Goal: Task Accomplishment & Management: Manage account settings

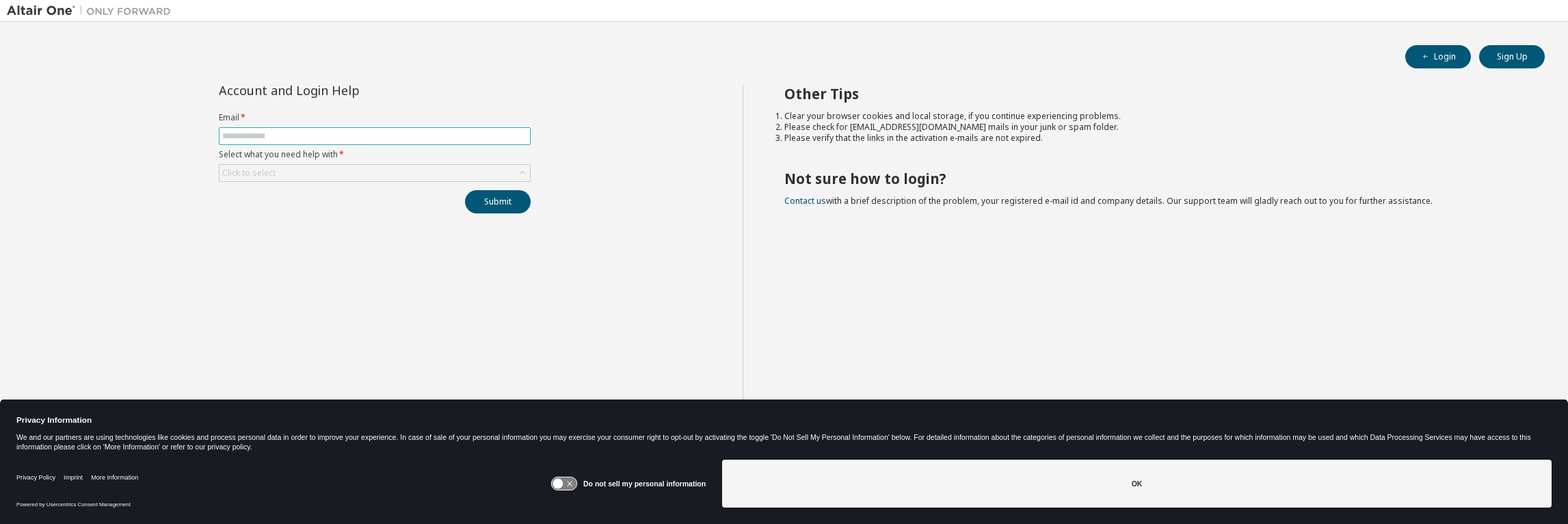
click at [267, 134] on input "text" at bounding box center [374, 136] width 305 height 11
type input "**********"
click at [357, 173] on div "Click to select" at bounding box center [374, 173] width 310 height 17
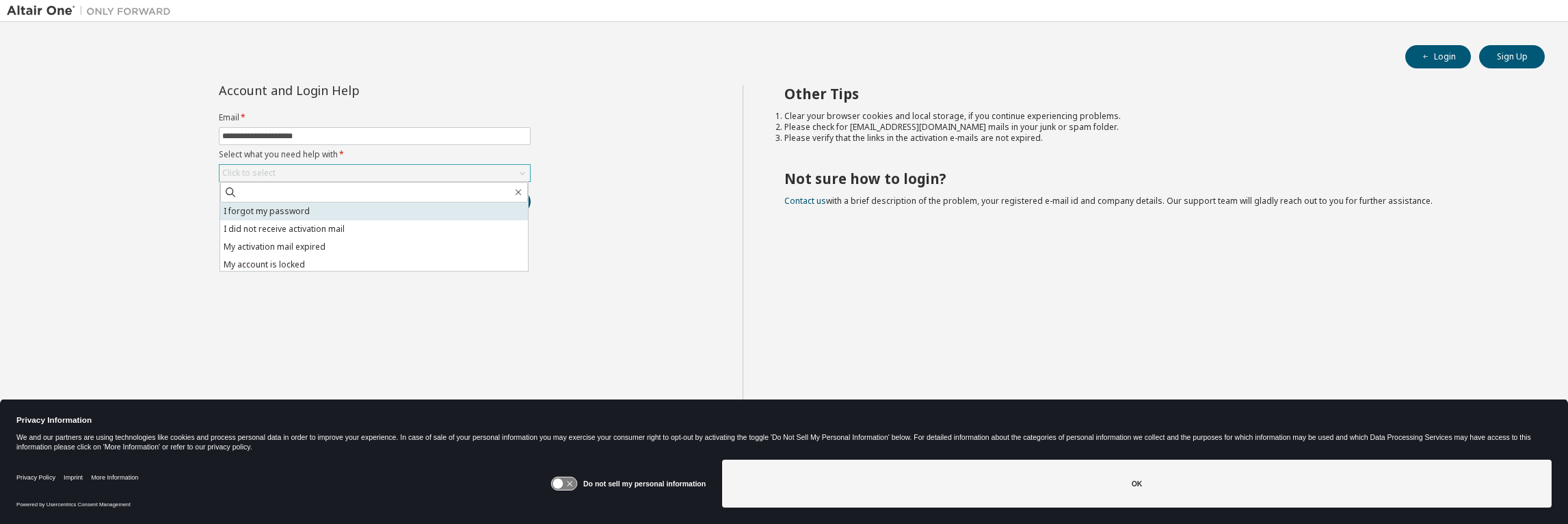
click at [297, 208] on li "I forgot my password" at bounding box center [374, 212] width 308 height 18
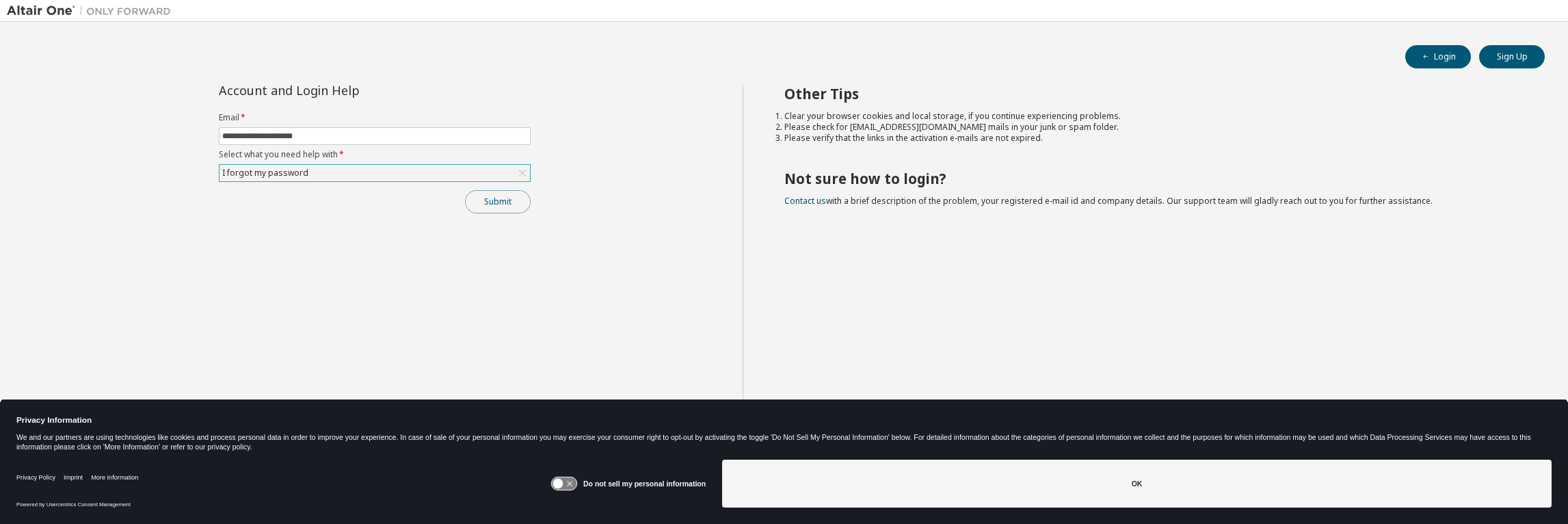
click at [502, 202] on button "Submit" at bounding box center [498, 202] width 65 height 23
click at [484, 201] on button "Submit" at bounding box center [498, 202] width 65 height 23
click at [443, 176] on div "I forgot my password" at bounding box center [374, 173] width 310 height 17
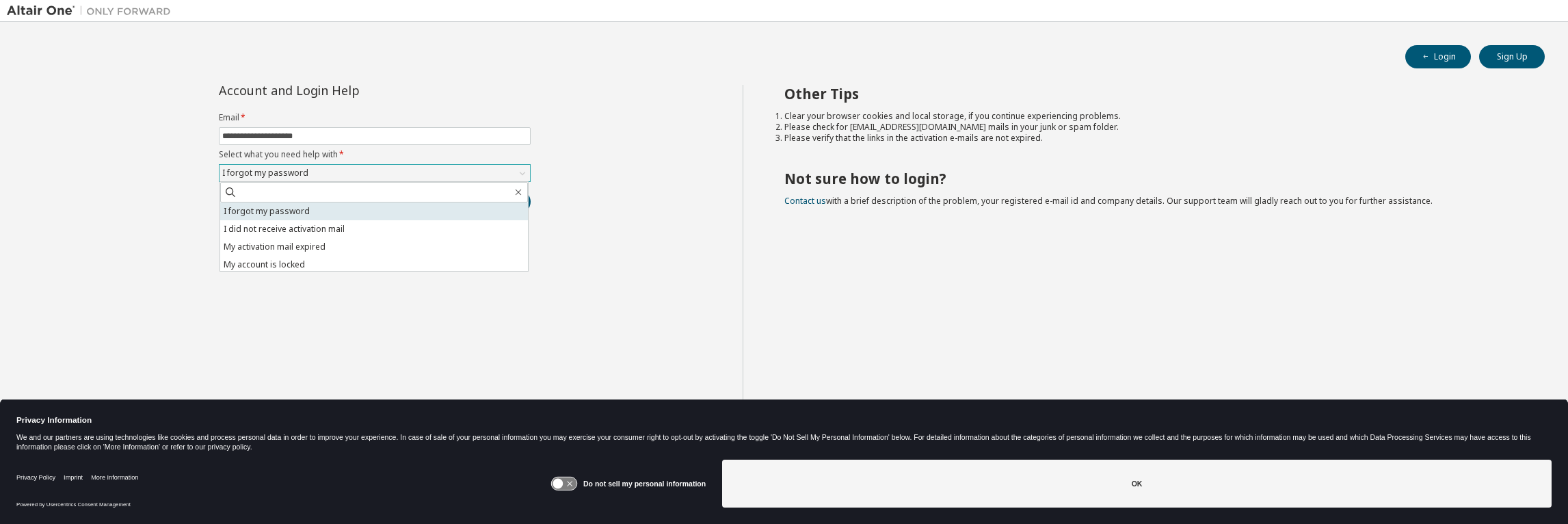
click at [298, 211] on li "I forgot my password" at bounding box center [374, 212] width 308 height 18
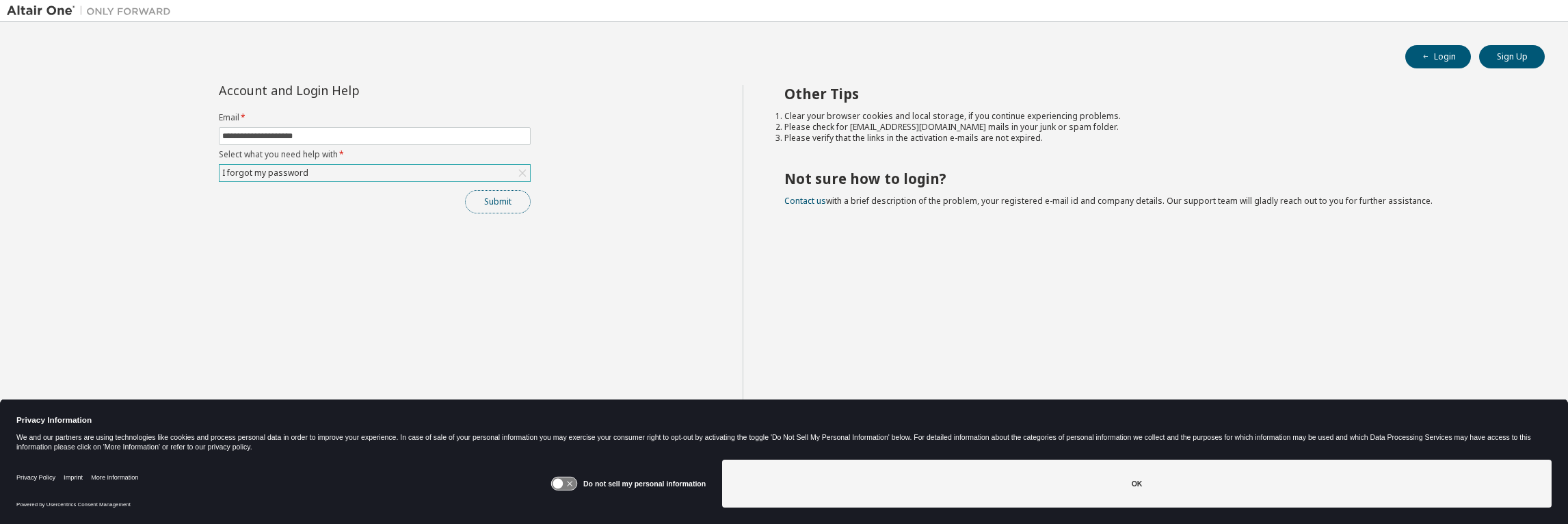
click at [488, 198] on button "Submit" at bounding box center [498, 202] width 65 height 23
